Goal: Task Accomplishment & Management: Manage account settings

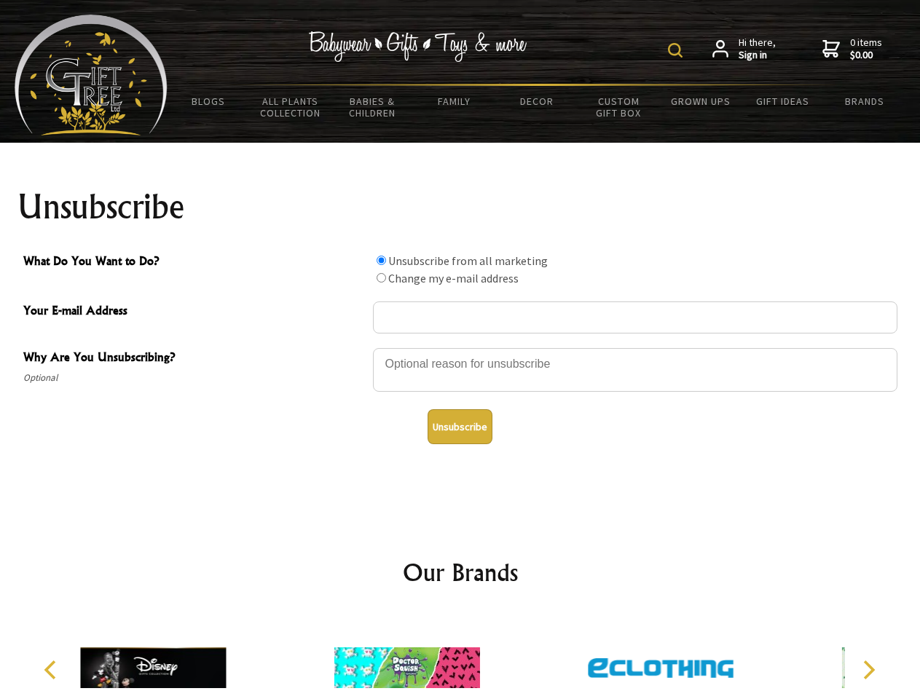
click at [678, 50] on img at bounding box center [675, 50] width 15 height 15
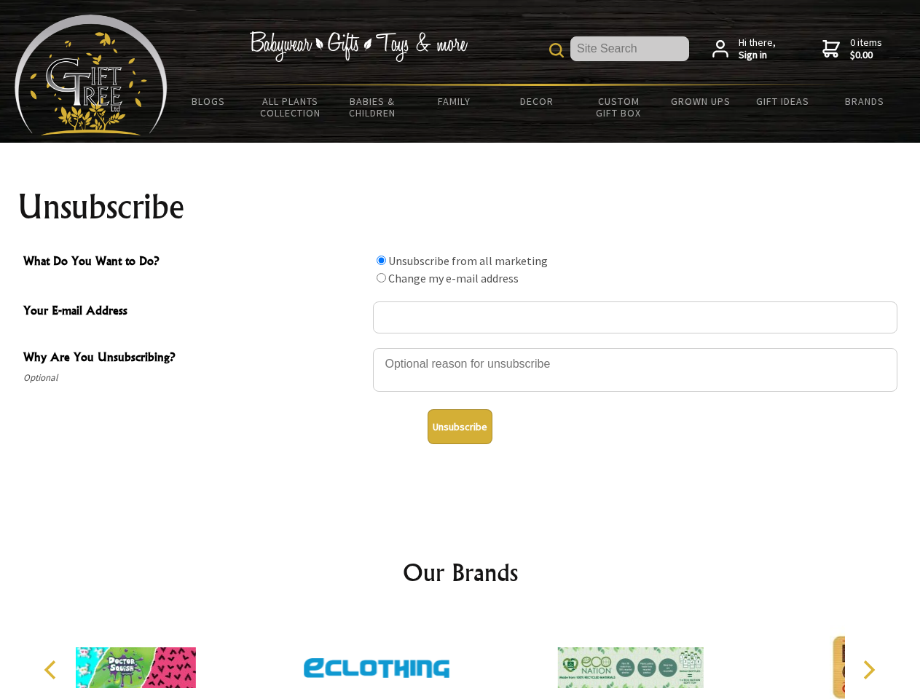
click at [460, 347] on div at bounding box center [635, 372] width 525 height 51
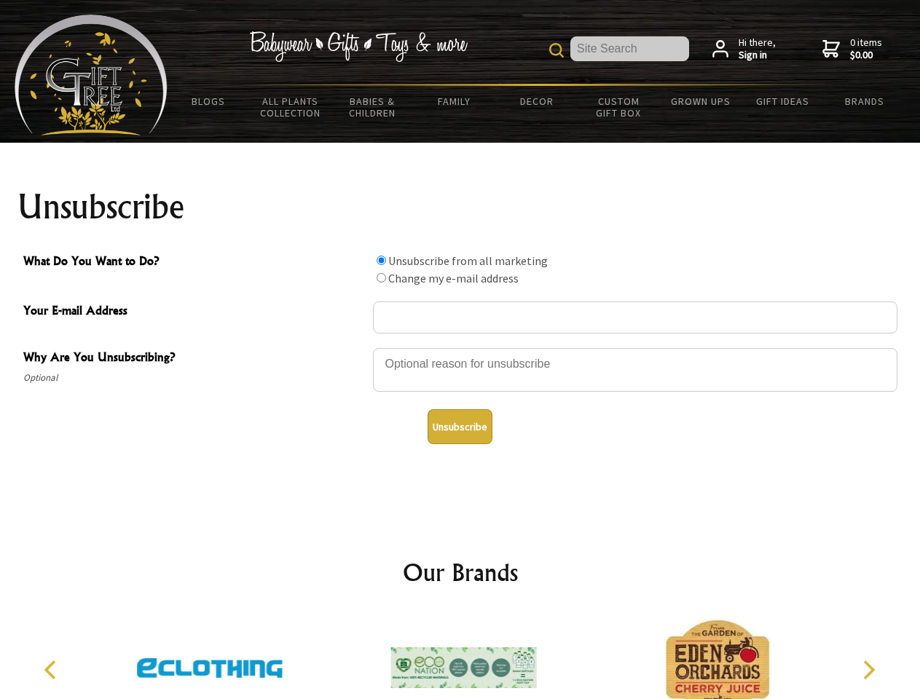
click at [381, 260] on input "What Do You Want to Do?" at bounding box center [381, 260] width 9 height 9
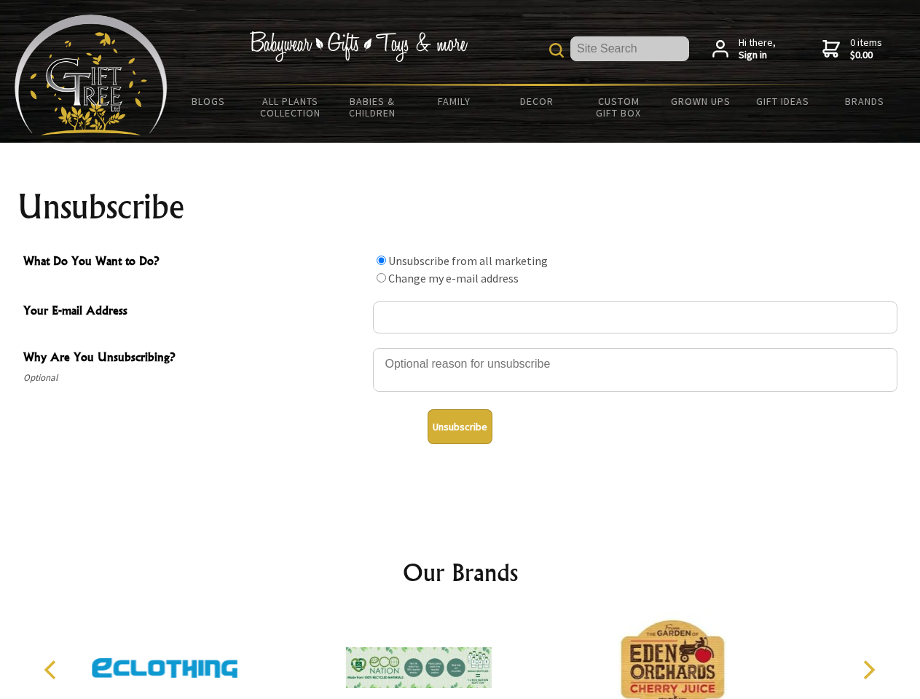
click at [381, 278] on input "What Do You Want to Do?" at bounding box center [381, 277] width 9 height 9
radio input "true"
click at [460, 427] on button "Unsubscribe" at bounding box center [460, 426] width 65 height 35
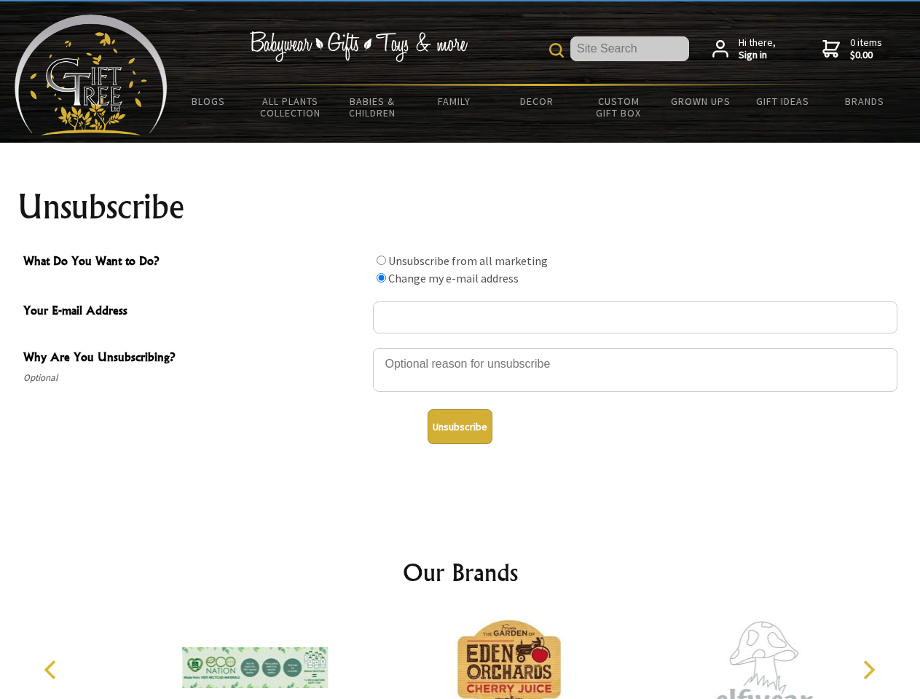
click at [460, 656] on img at bounding box center [509, 667] width 146 height 109
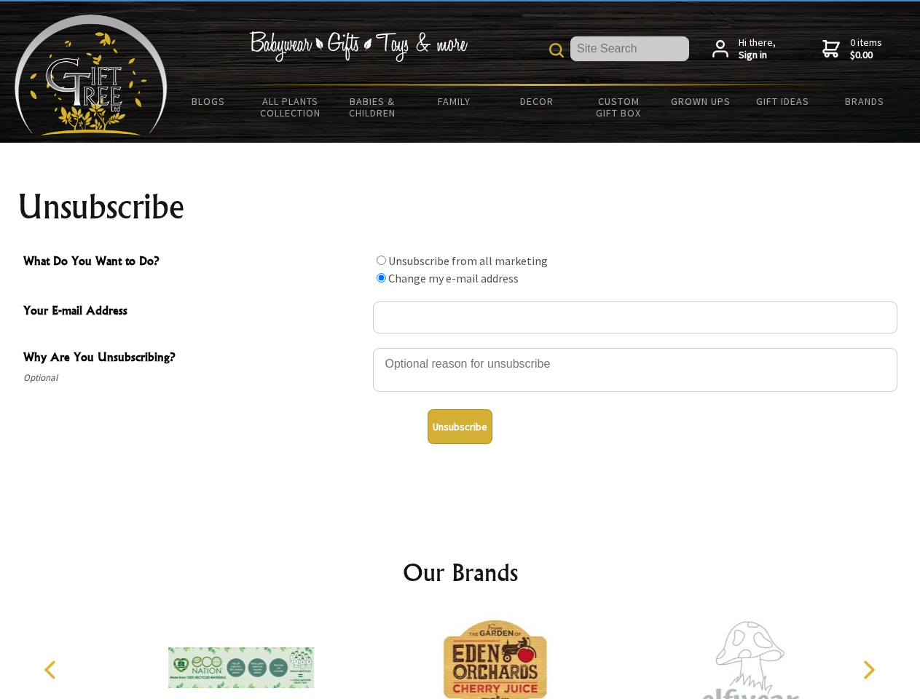
click at [52, 670] on icon "Previous" at bounding box center [51, 670] width 19 height 19
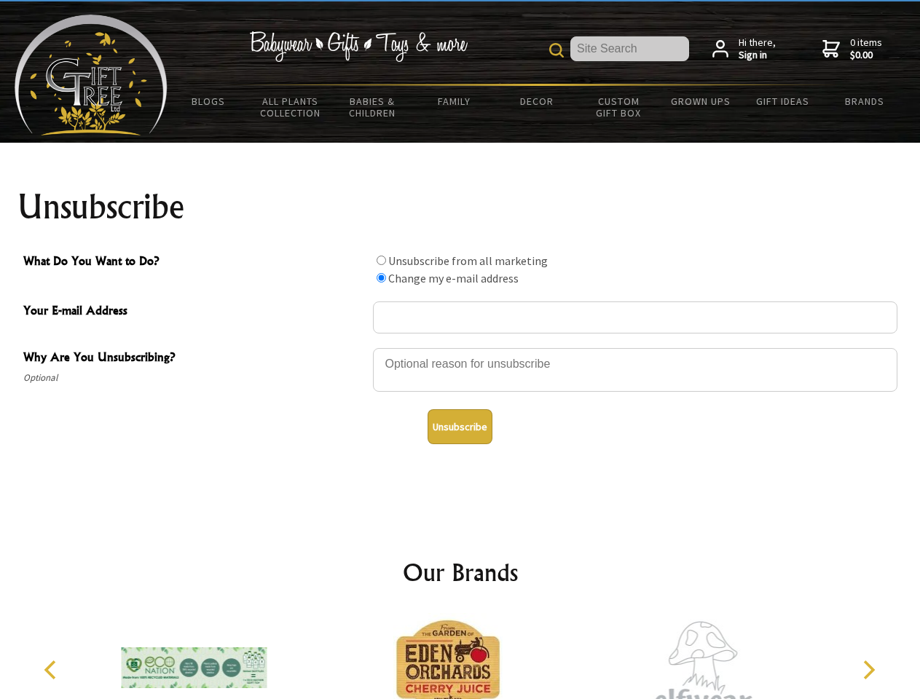
click at [868, 670] on icon "Next" at bounding box center [867, 670] width 19 height 19
